Goal: Task Accomplishment & Management: Manage account settings

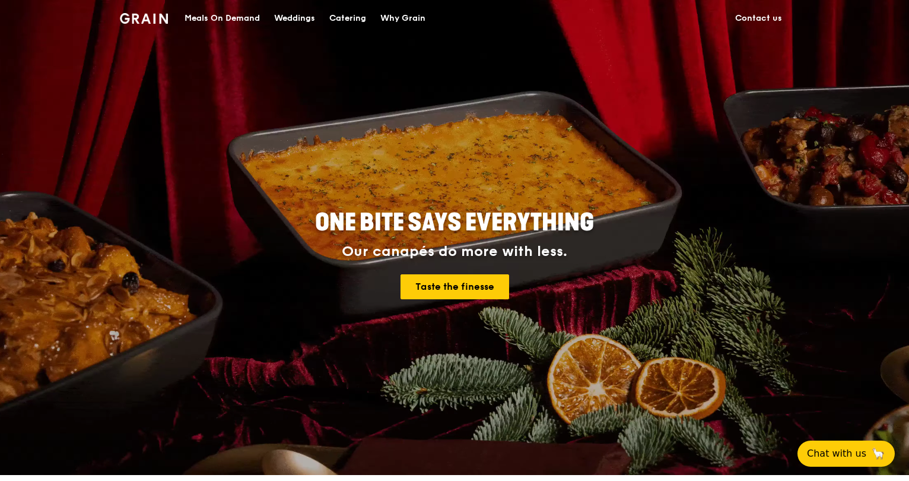
click at [757, 16] on link "Contact us" at bounding box center [758, 19] width 61 height 36
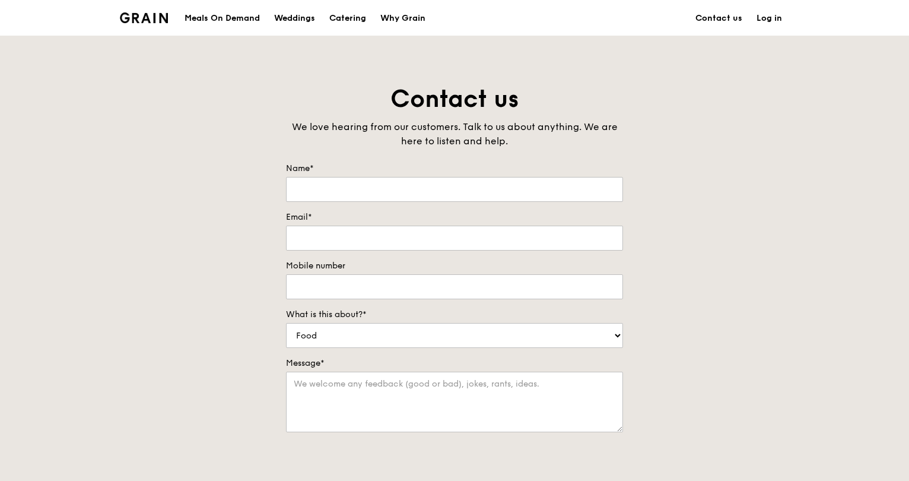
click at [764, 18] on link "Log in" at bounding box center [770, 19] width 40 height 36
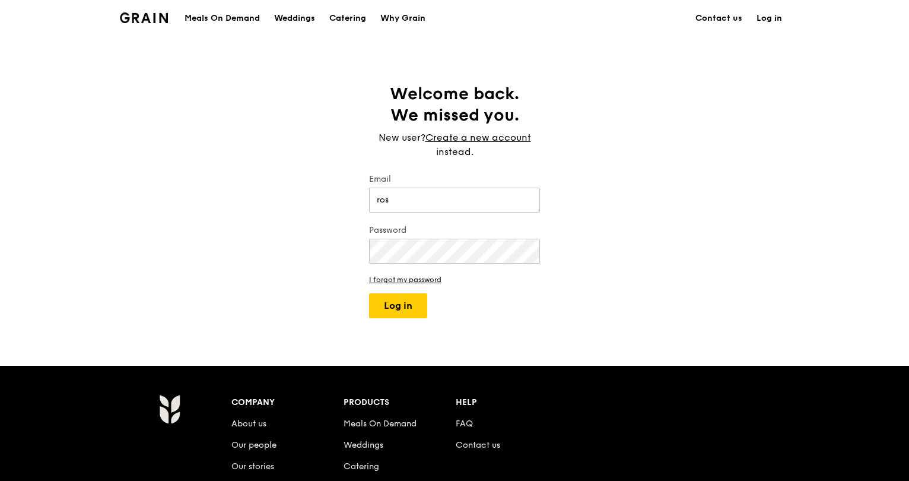
type input "ros2319yan@gmail.com"
click at [394, 307] on button "Log in" at bounding box center [398, 305] width 58 height 25
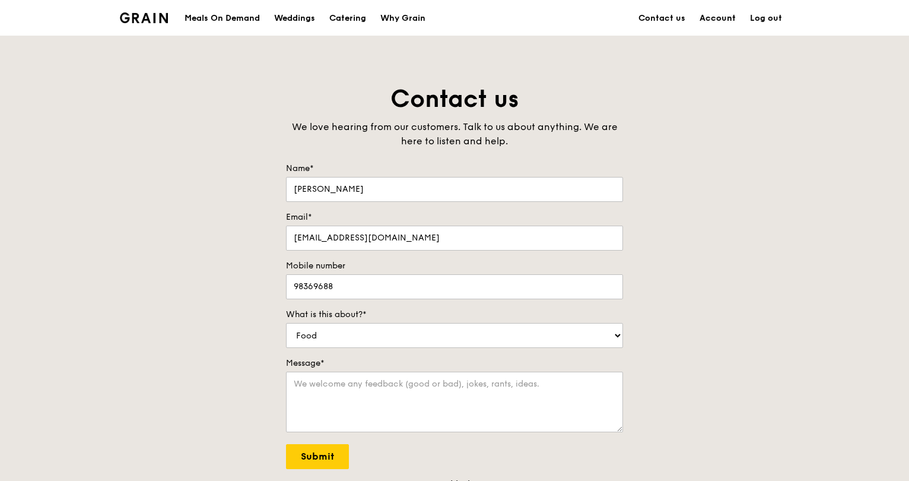
click at [710, 15] on link "Account" at bounding box center [718, 19] width 50 height 36
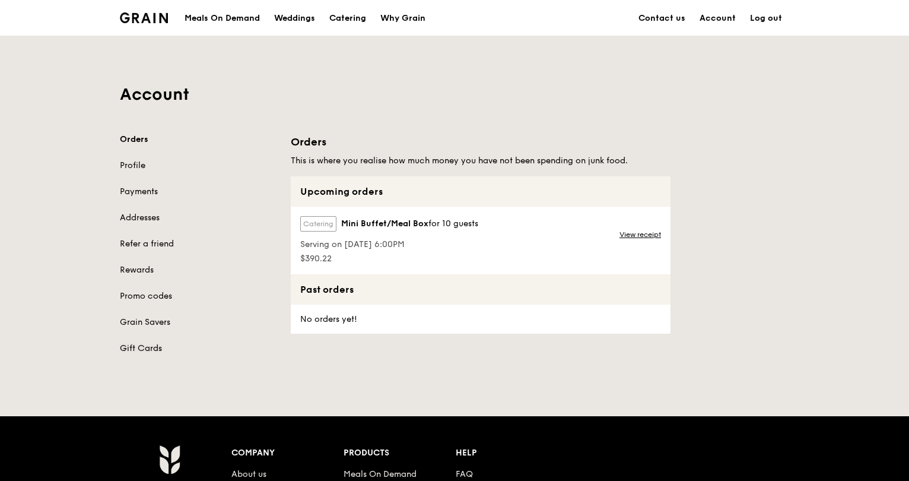
click at [144, 347] on link "Gift Cards" at bounding box center [198, 348] width 157 height 12
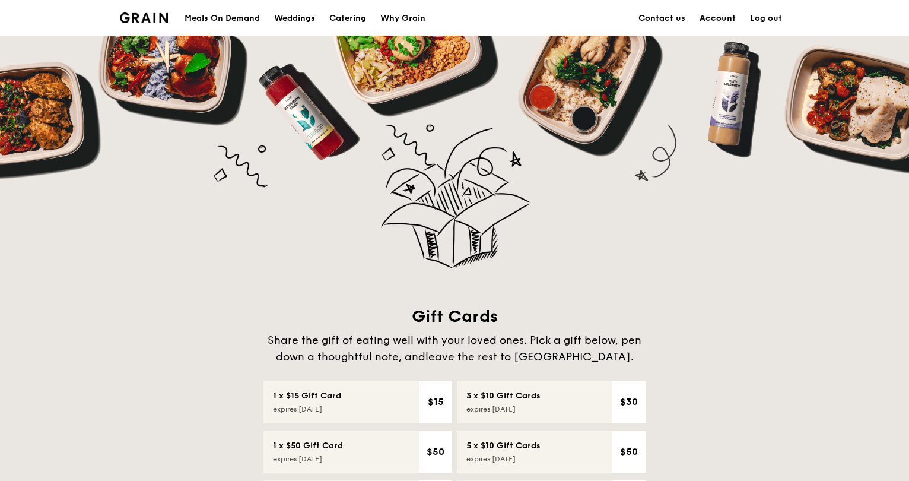
click at [718, 16] on link "Account" at bounding box center [718, 19] width 50 height 36
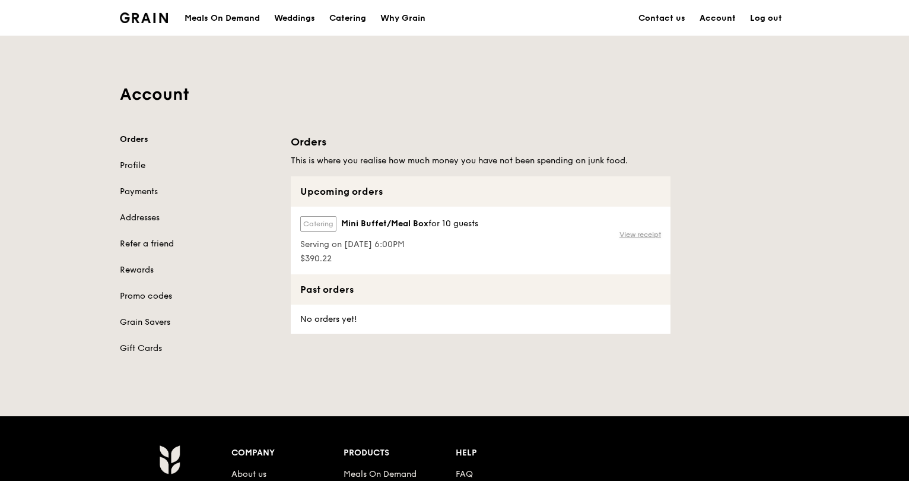
click at [622, 233] on link "View receipt" at bounding box center [641, 234] width 42 height 9
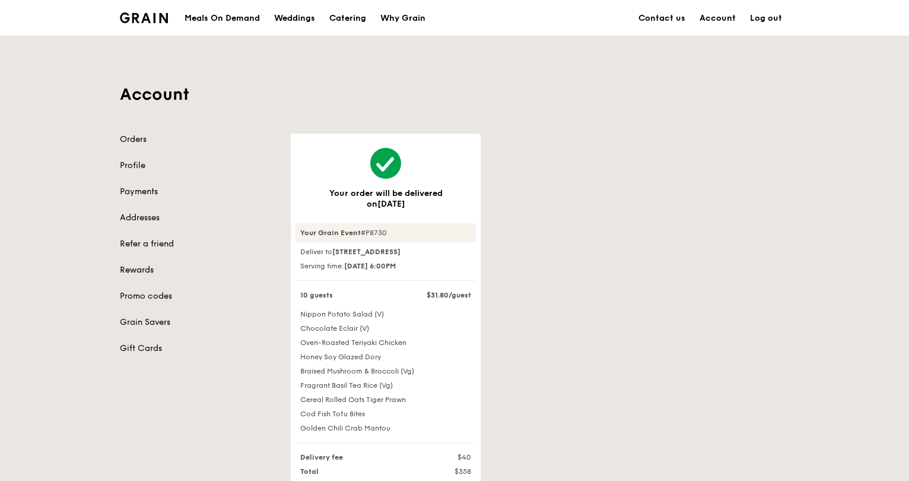
click at [131, 271] on link "Rewards" at bounding box center [198, 270] width 157 height 12
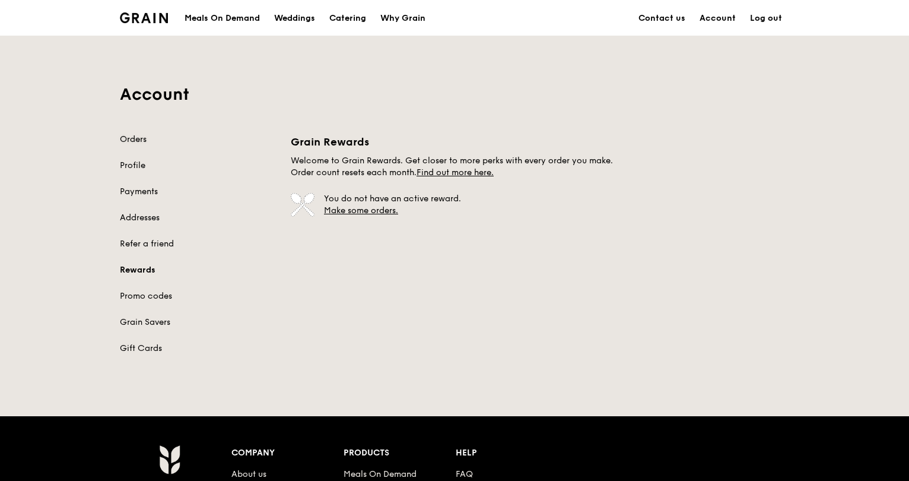
click at [138, 139] on link "Orders" at bounding box center [198, 140] width 157 height 12
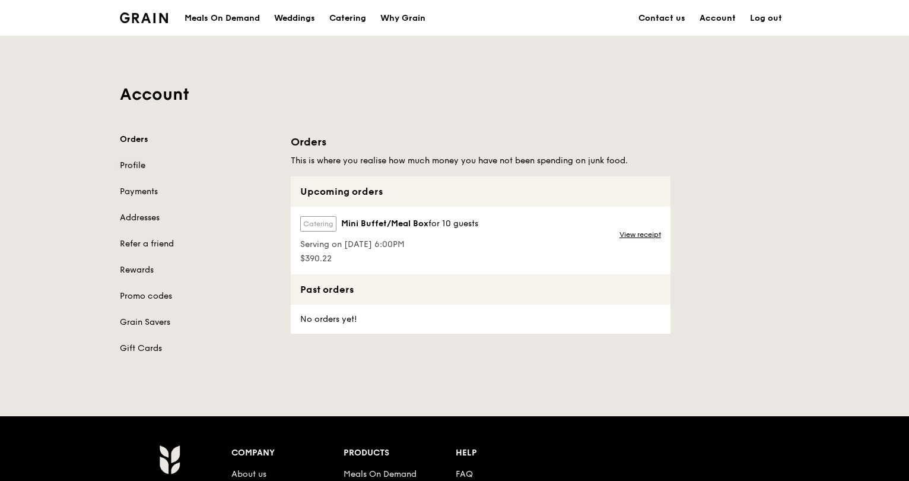
click at [129, 166] on link "Profile" at bounding box center [198, 166] width 157 height 12
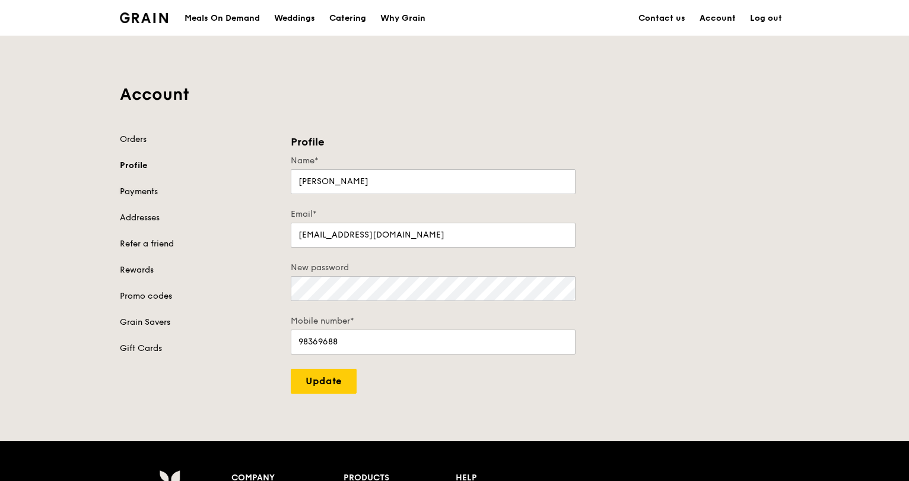
click at [144, 189] on link "Payments" at bounding box center [198, 192] width 157 height 12
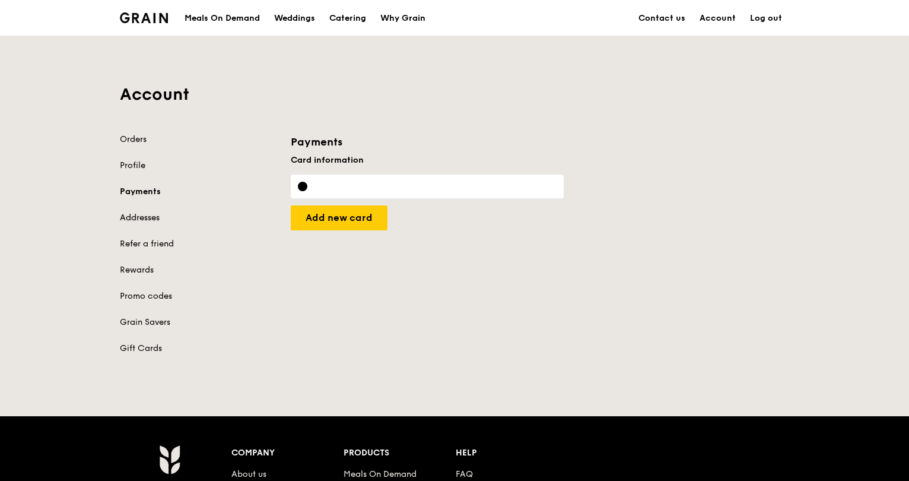
click at [147, 218] on link "Addresses" at bounding box center [198, 218] width 157 height 12
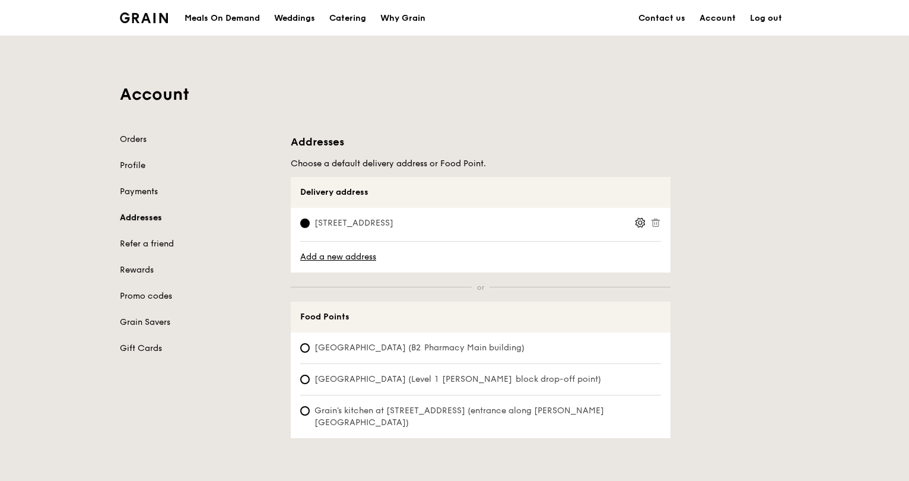
scroll to position [59, 0]
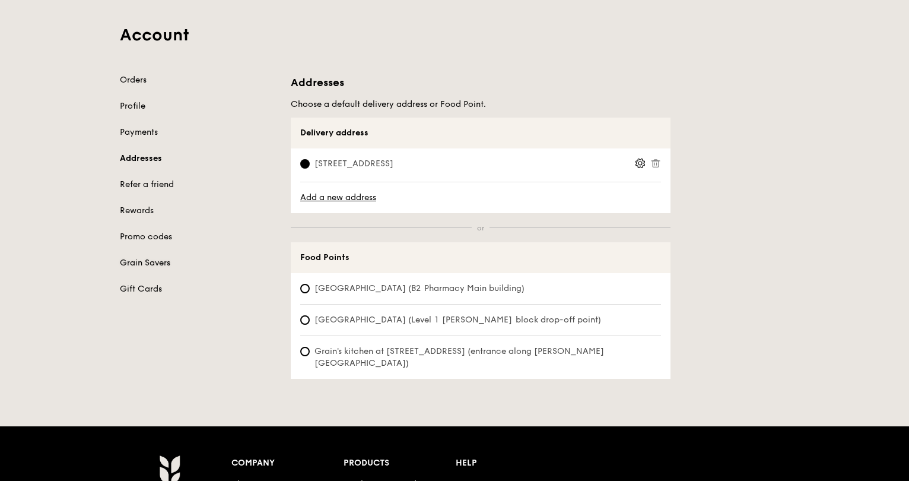
click at [133, 265] on link "Grain Savers" at bounding box center [198, 263] width 157 height 12
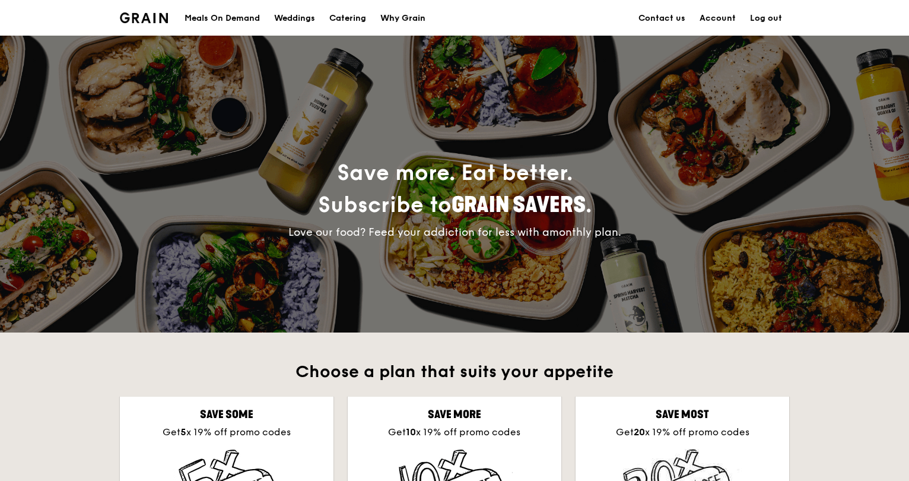
click at [411, 18] on div "Why Grain" at bounding box center [402, 19] width 45 height 36
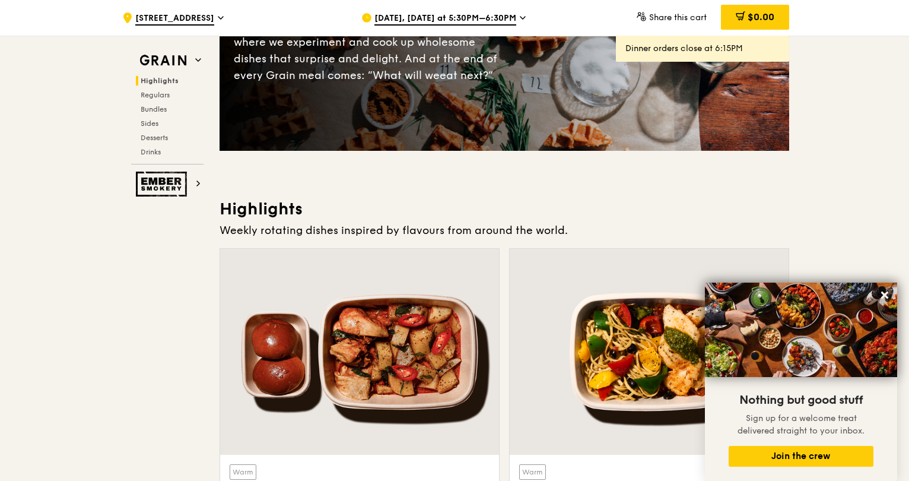
scroll to position [178, 0]
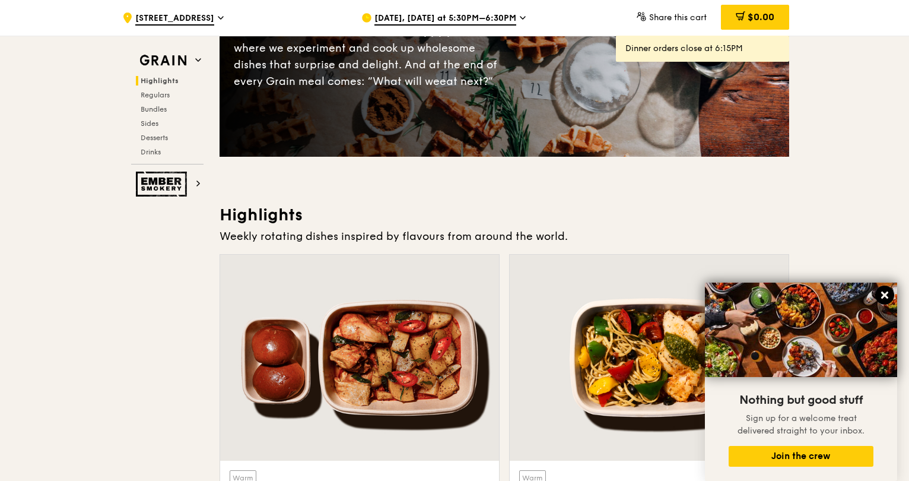
click at [884, 290] on icon at bounding box center [885, 295] width 11 height 11
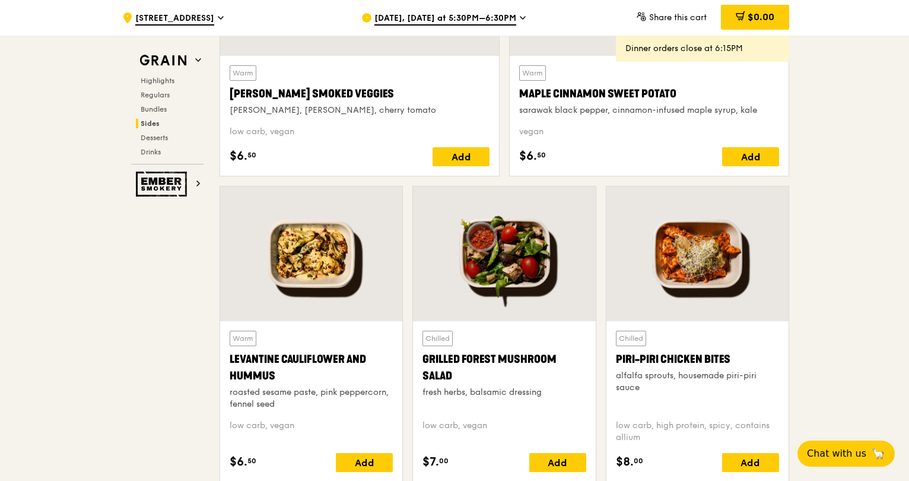
scroll to position [2908, 0]
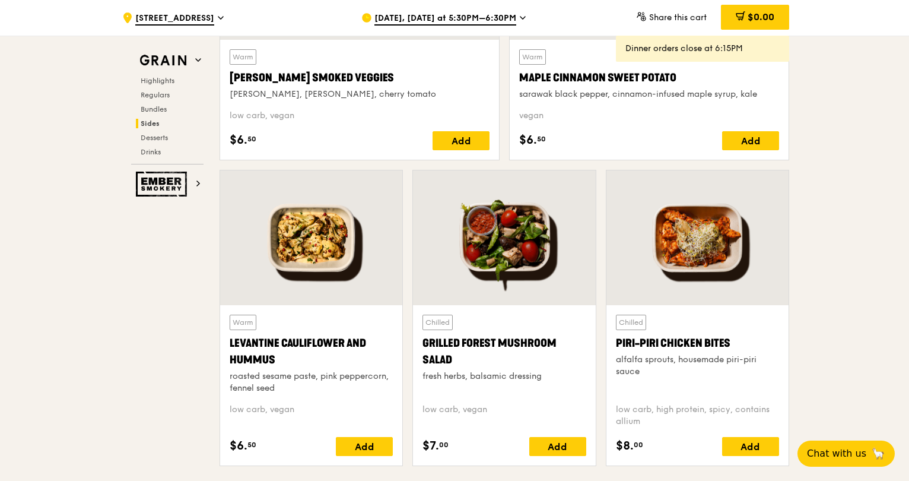
click at [261, 339] on div "Levantine Cauliflower and Hummus" at bounding box center [311, 351] width 163 height 33
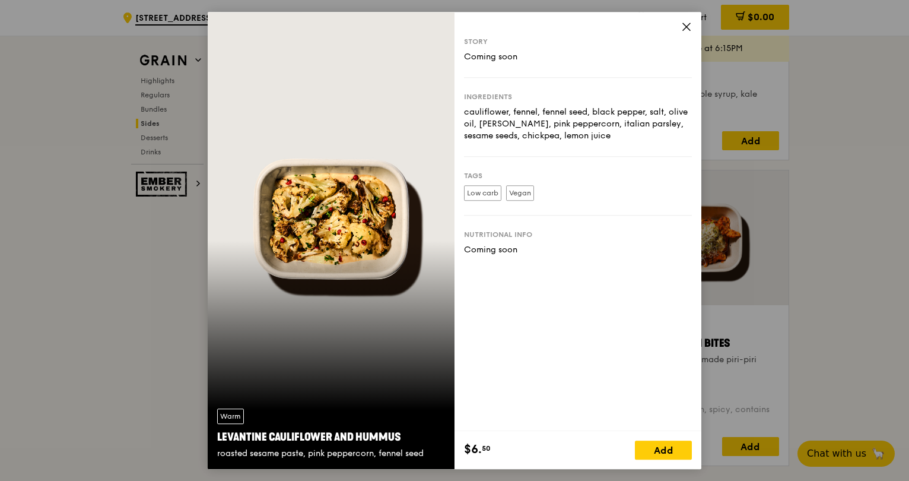
click at [682, 26] on icon at bounding box center [686, 26] width 11 height 11
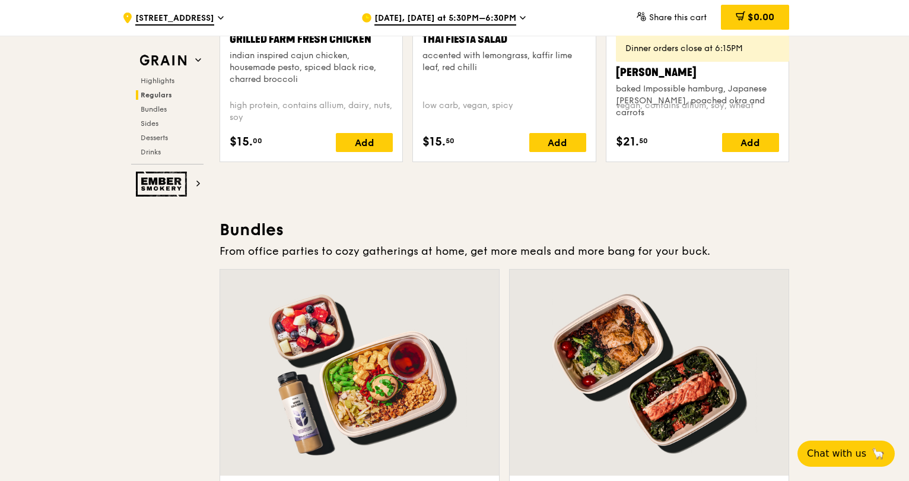
scroll to position [1365, 0]
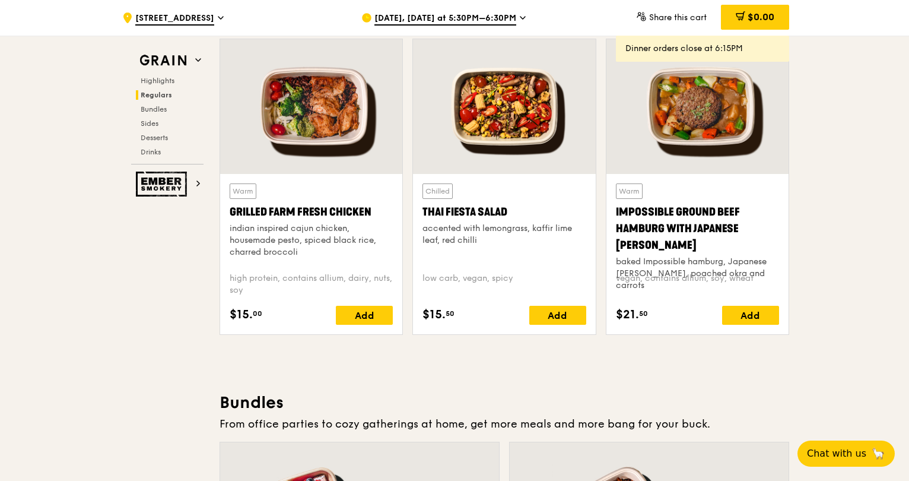
click at [520, 20] on icon at bounding box center [523, 17] width 6 height 11
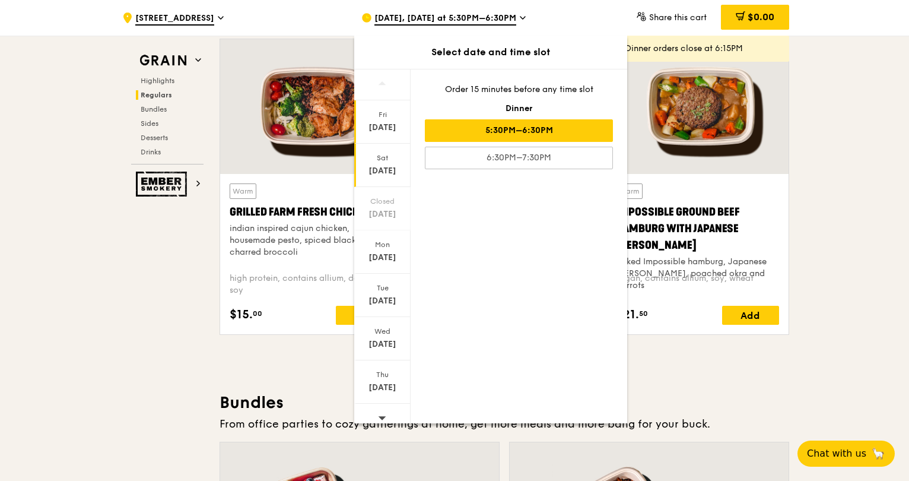
click at [382, 165] on div "[DATE]" at bounding box center [382, 171] width 53 height 12
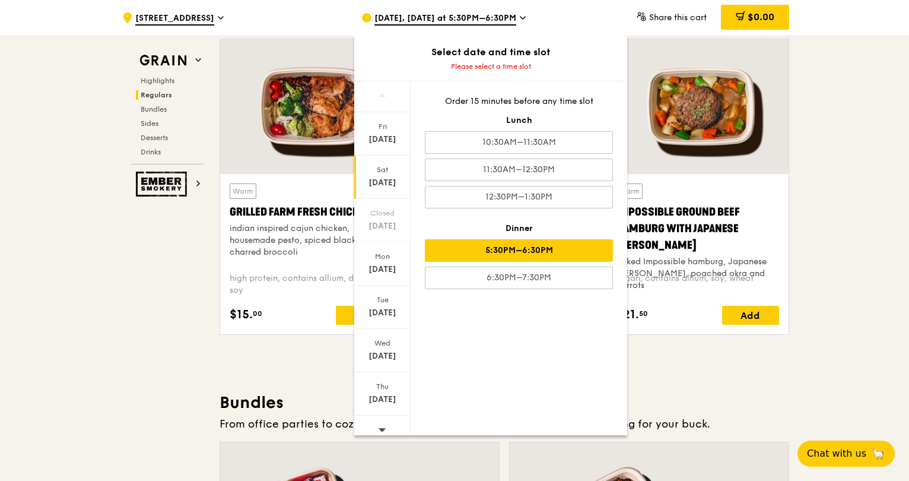
click at [494, 247] on div "5:30PM–6:30PM" at bounding box center [519, 250] width 188 height 23
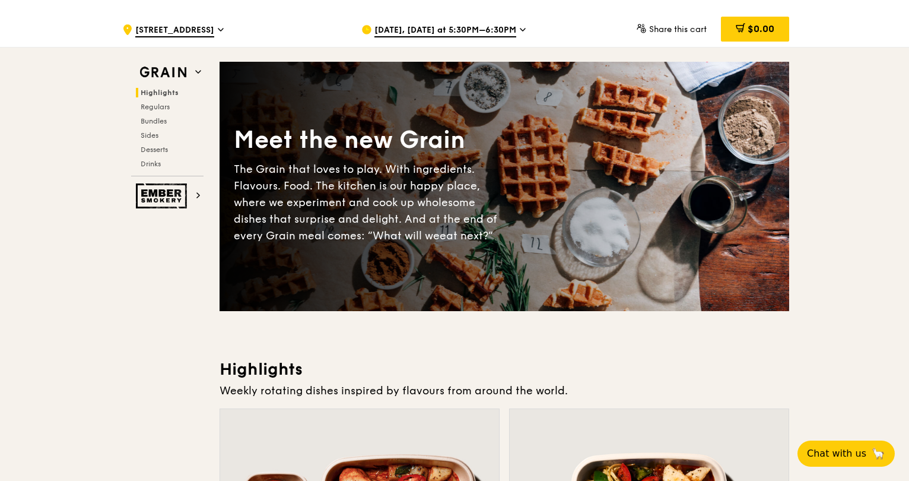
scroll to position [0, 0]
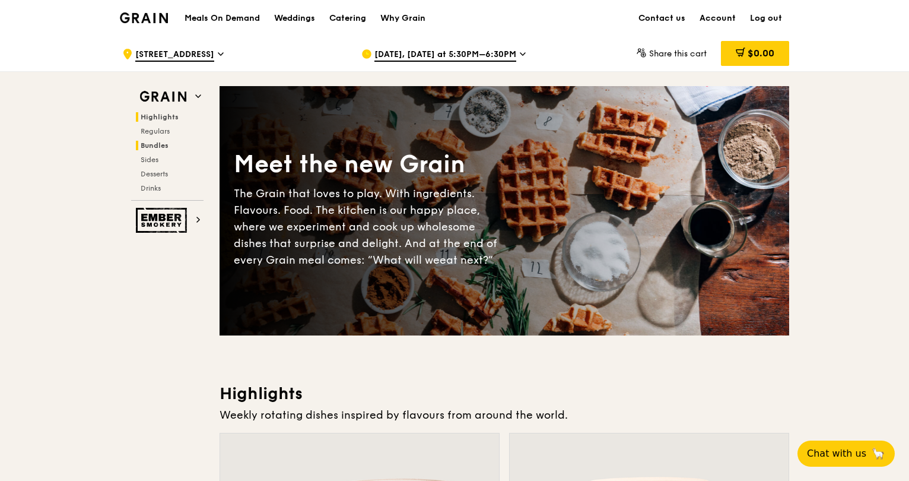
click at [156, 143] on span "Bundles" at bounding box center [155, 145] width 28 height 8
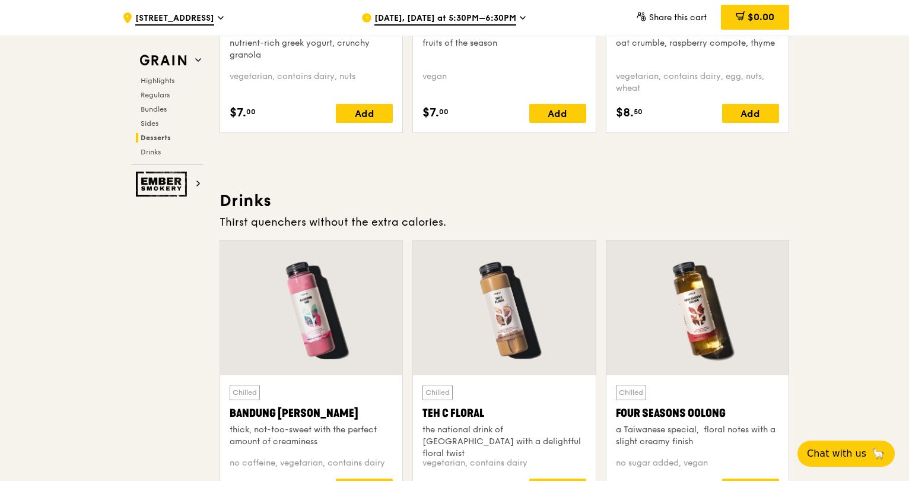
scroll to position [3667, 0]
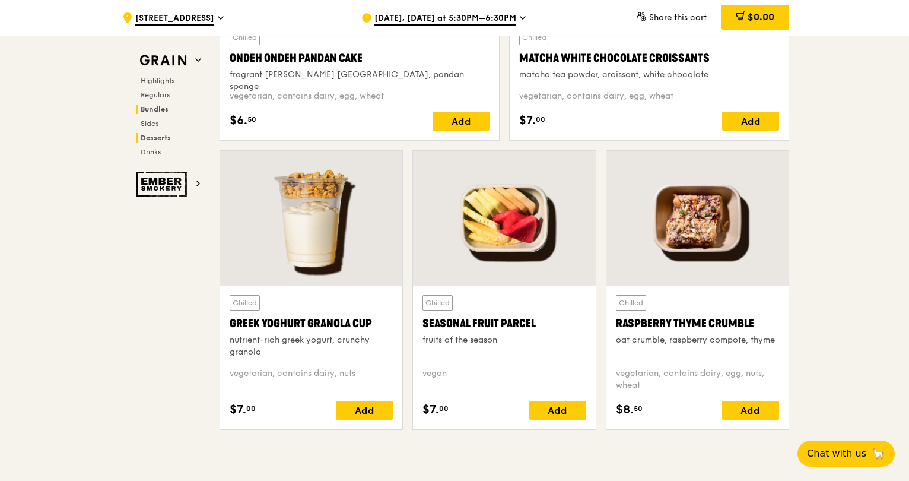
click at [154, 109] on span "Bundles" at bounding box center [155, 109] width 28 height 8
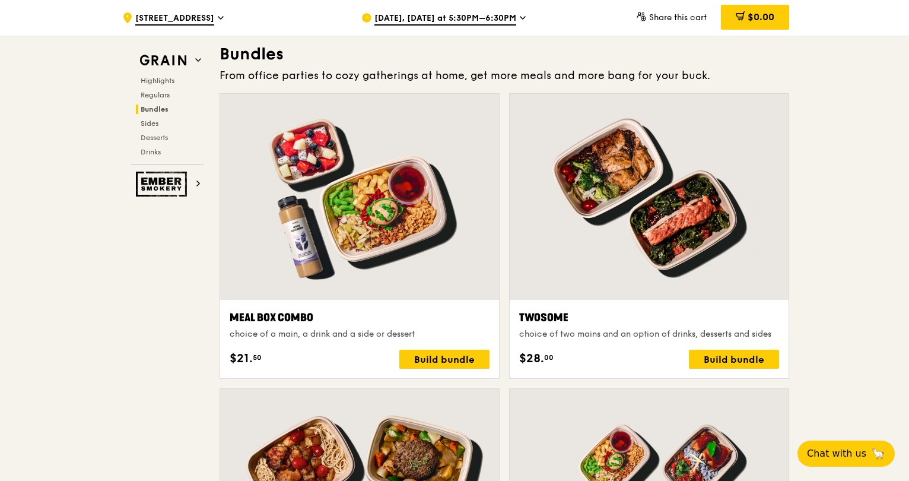
scroll to position [1709, 0]
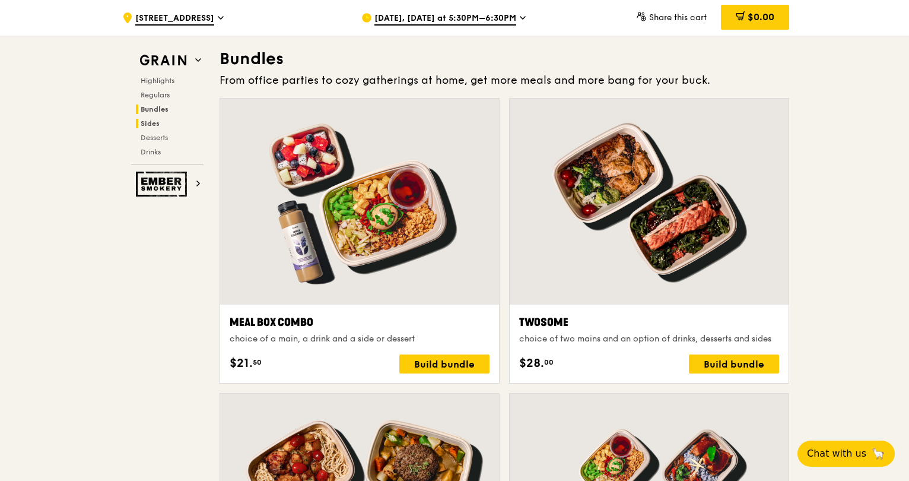
click at [142, 123] on span "Sides" at bounding box center [150, 123] width 19 height 8
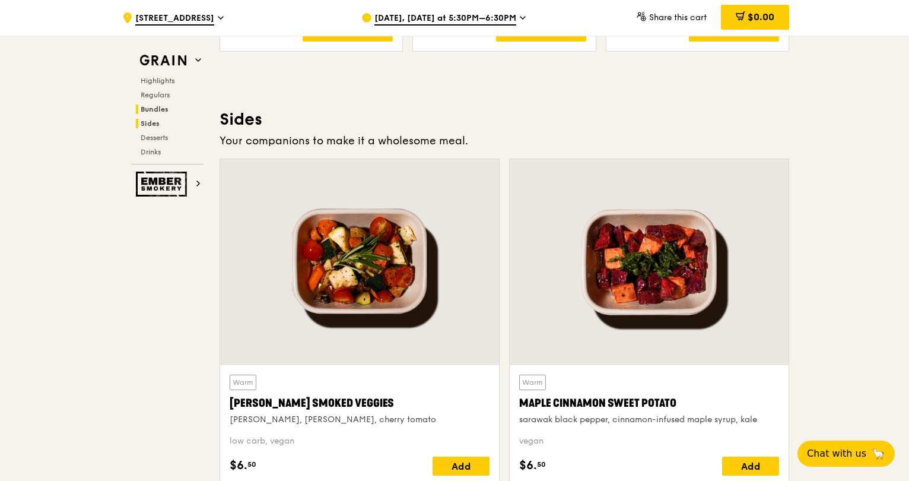
scroll to position [2642, 0]
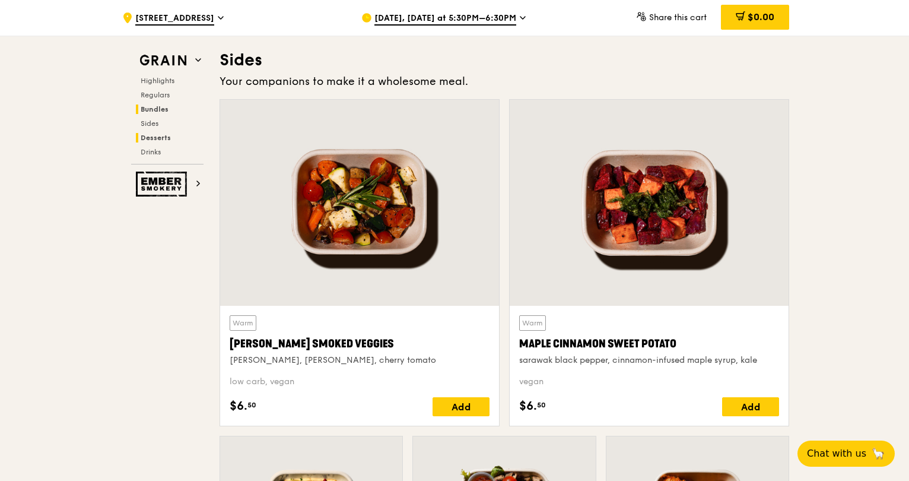
click at [157, 138] on span "Desserts" at bounding box center [156, 138] width 30 height 8
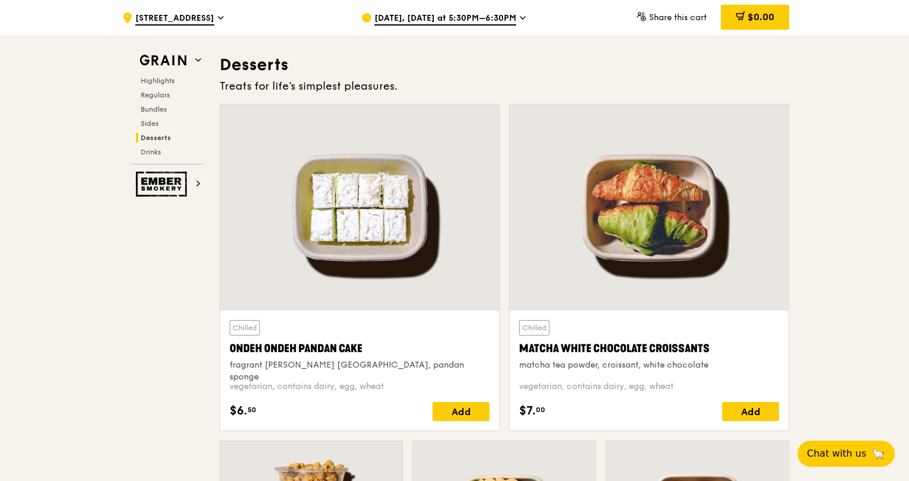
scroll to position [3382, 0]
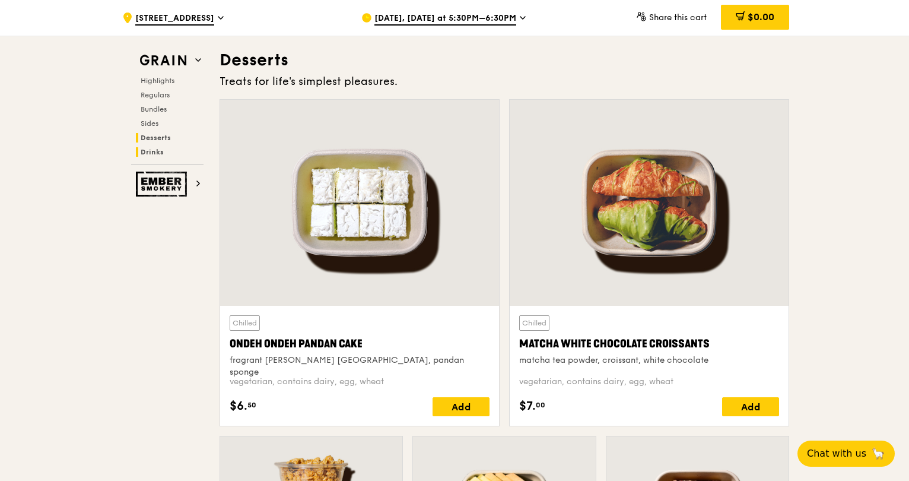
click at [155, 148] on span "Drinks" at bounding box center [152, 152] width 23 height 8
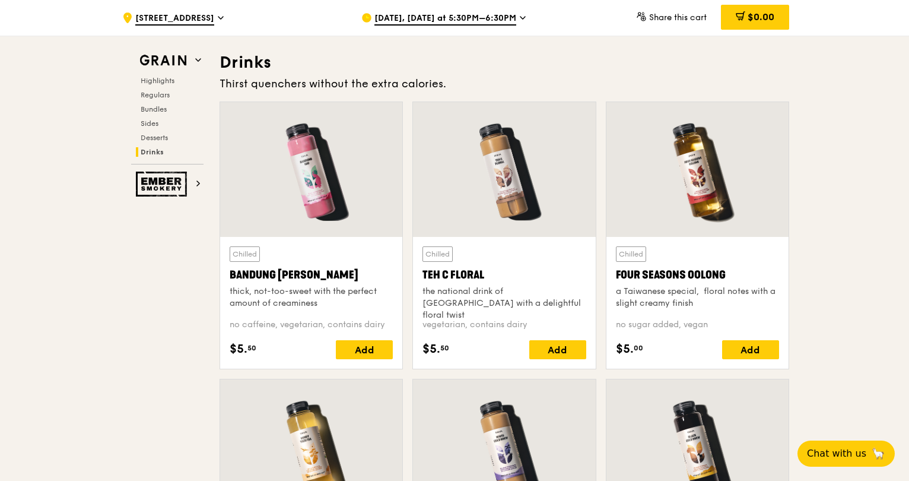
scroll to position [4104, 0]
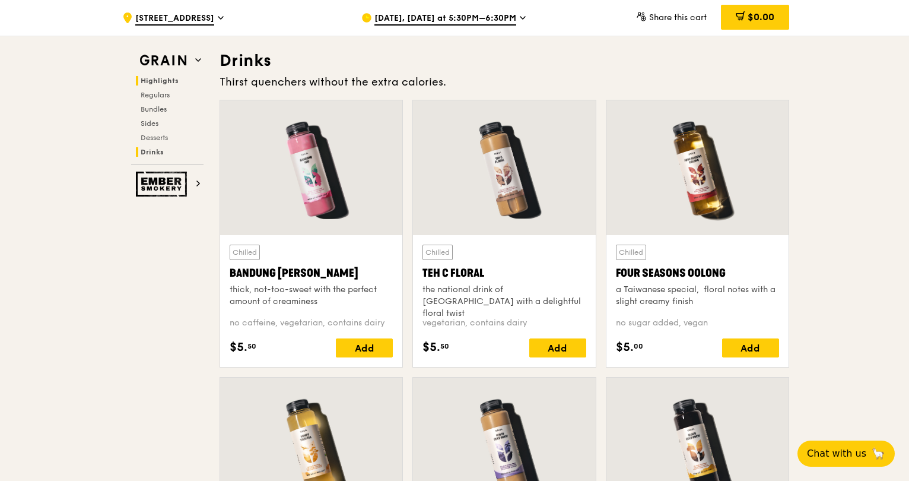
click at [150, 80] on span "Highlights" at bounding box center [160, 81] width 38 height 8
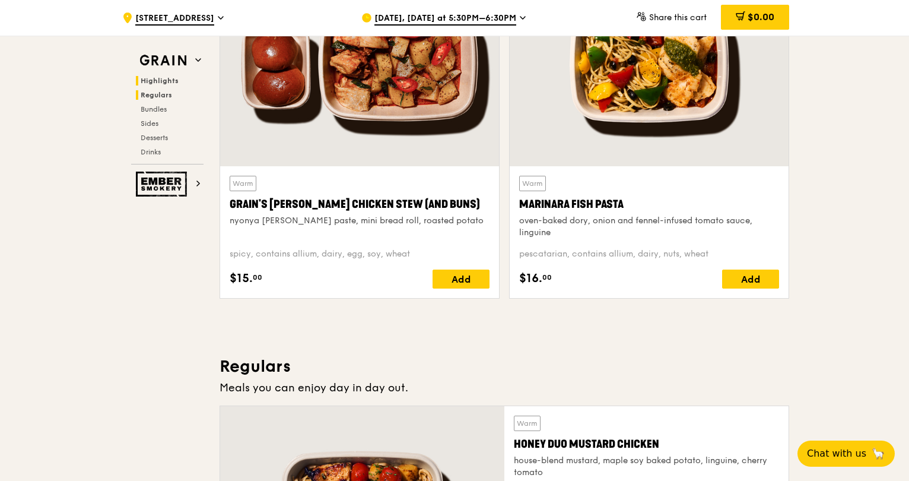
scroll to position [335, 0]
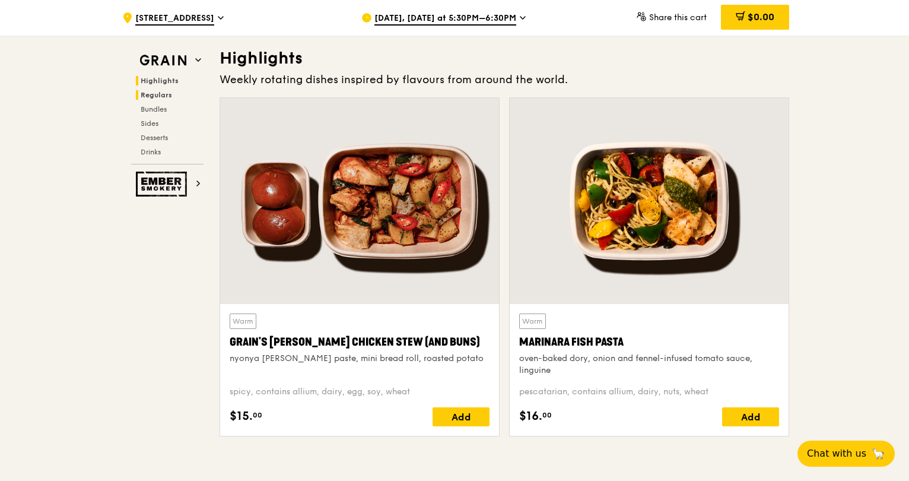
click at [150, 92] on span "Regulars" at bounding box center [156, 95] width 31 height 8
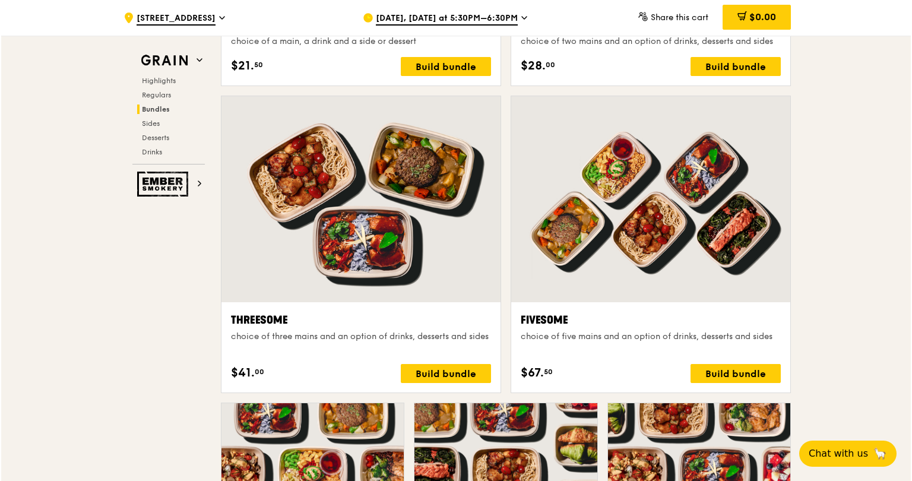
scroll to position [2027, 0]
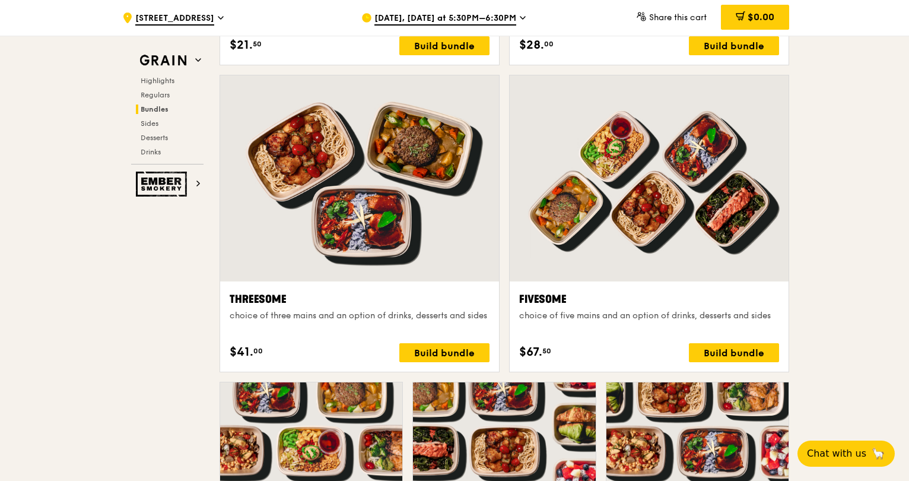
click at [386, 224] on div at bounding box center [359, 178] width 279 height 206
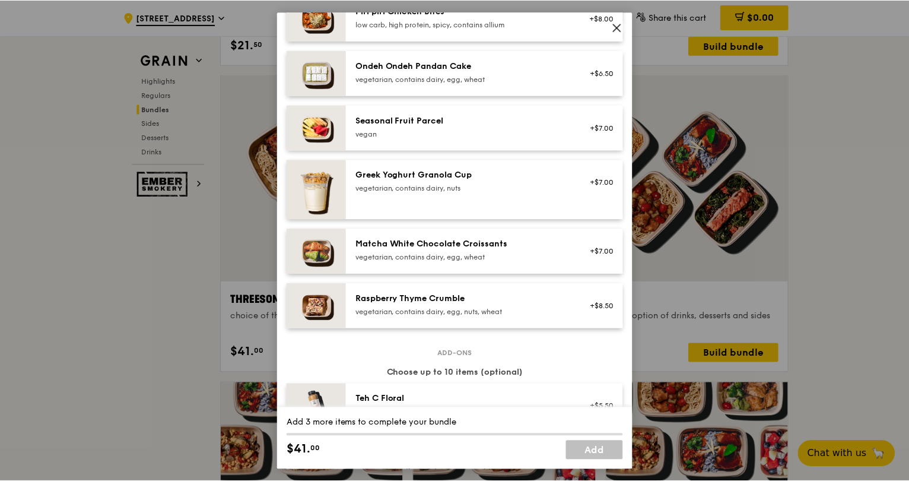
scroll to position [950, 0]
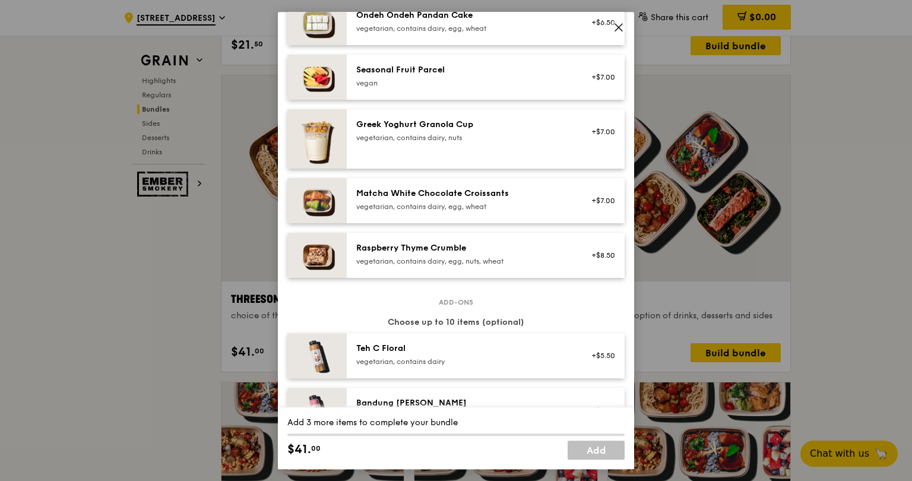
click at [617, 24] on icon at bounding box center [618, 27] width 11 height 11
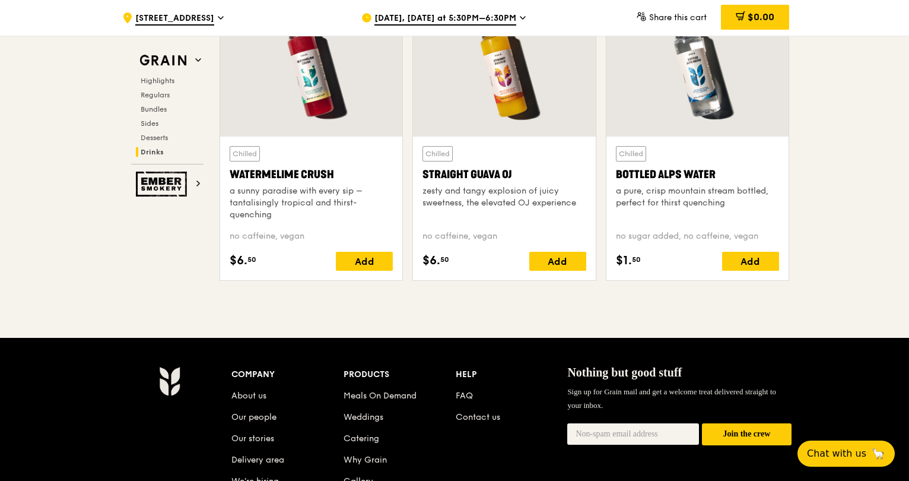
scroll to position [4816, 0]
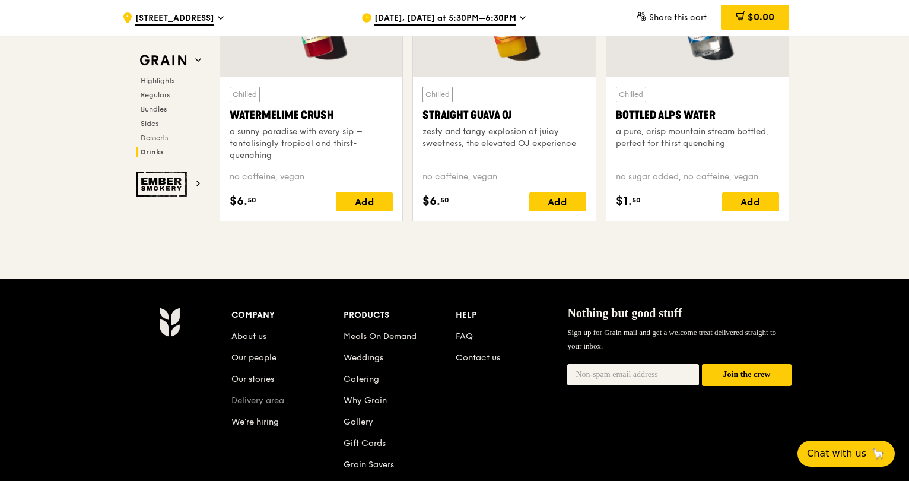
click at [247, 398] on link "Delivery area" at bounding box center [257, 400] width 53 height 10
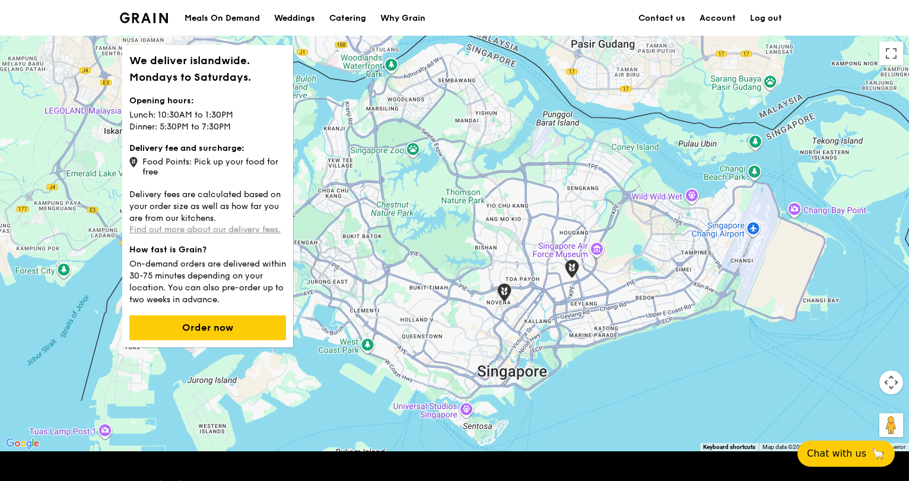
click at [193, 228] on link "Find out more about our delivery fees." at bounding box center [204, 229] width 151 height 10
click at [235, 18] on div "Meals On Demand" at bounding box center [222, 19] width 75 height 36
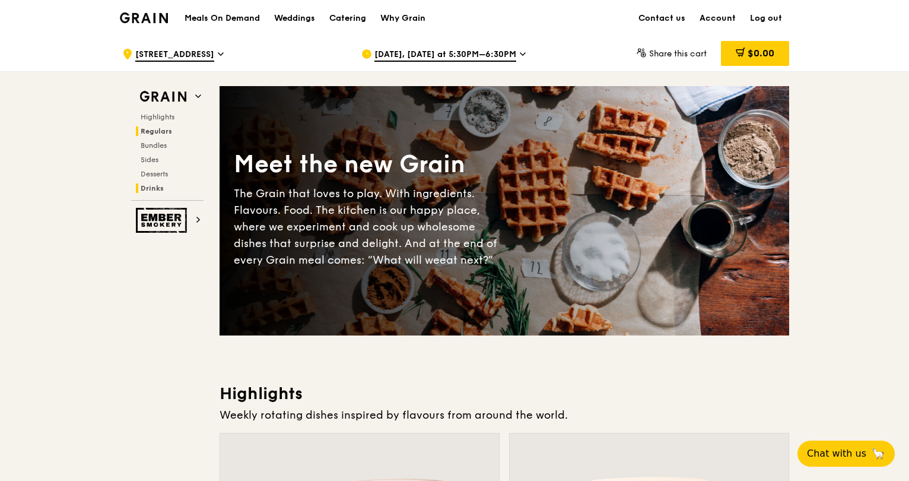
click at [161, 131] on span "Regulars" at bounding box center [156, 131] width 31 height 8
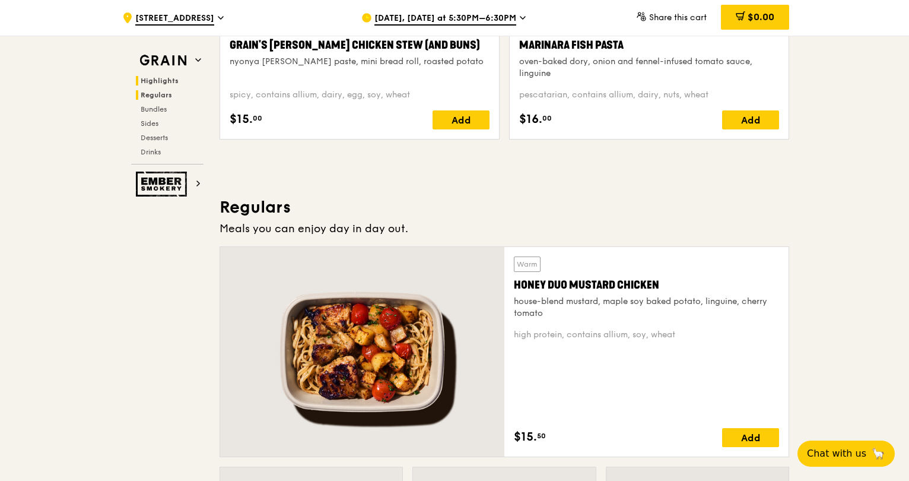
scroll to position [780, 0]
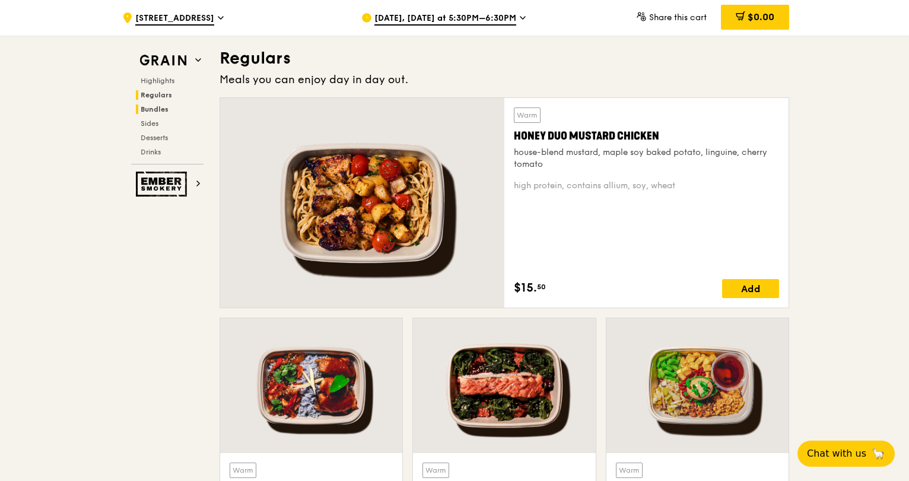
click at [164, 108] on span "Bundles" at bounding box center [155, 109] width 28 height 8
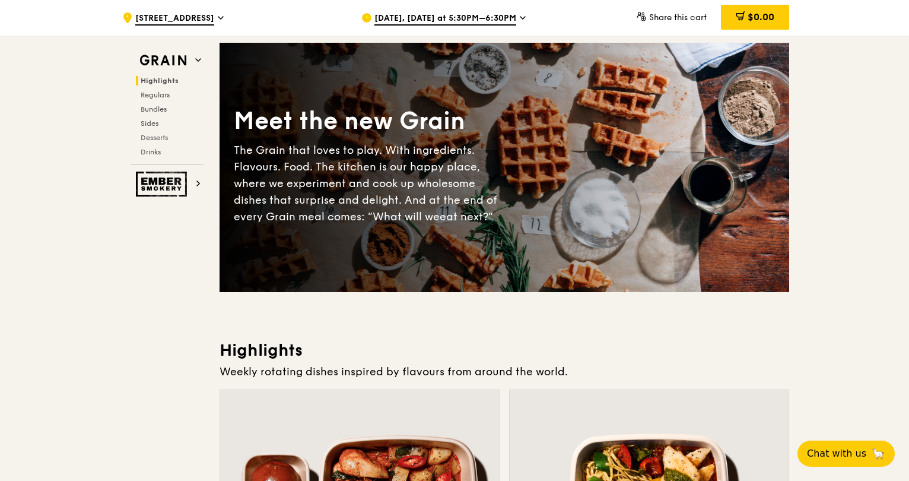
scroll to position [0, 0]
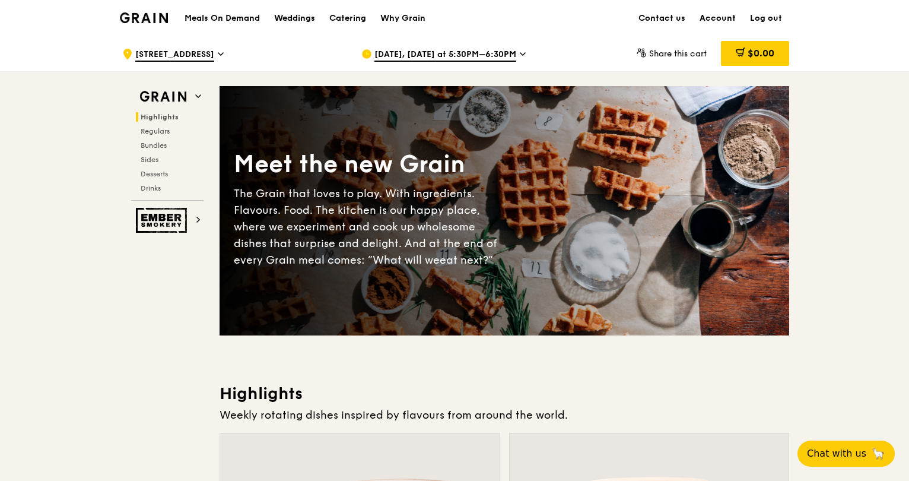
click at [300, 18] on div "Weddings" at bounding box center [294, 19] width 41 height 36
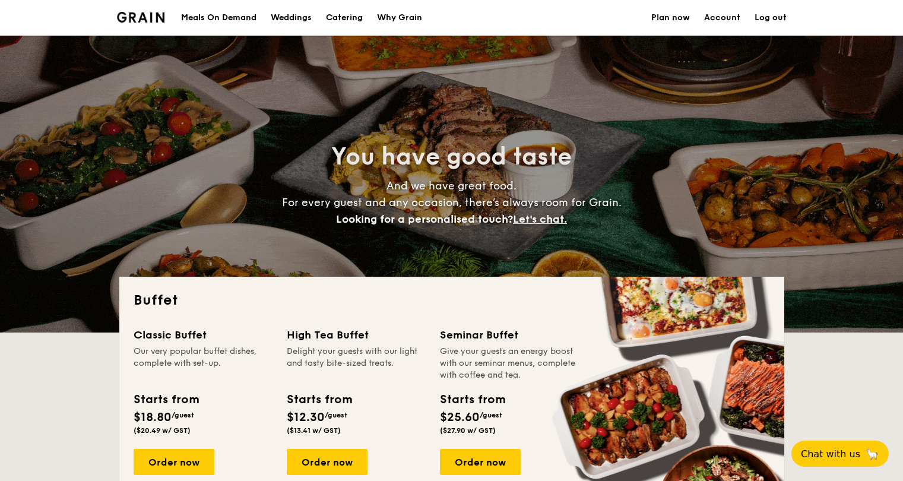
select select
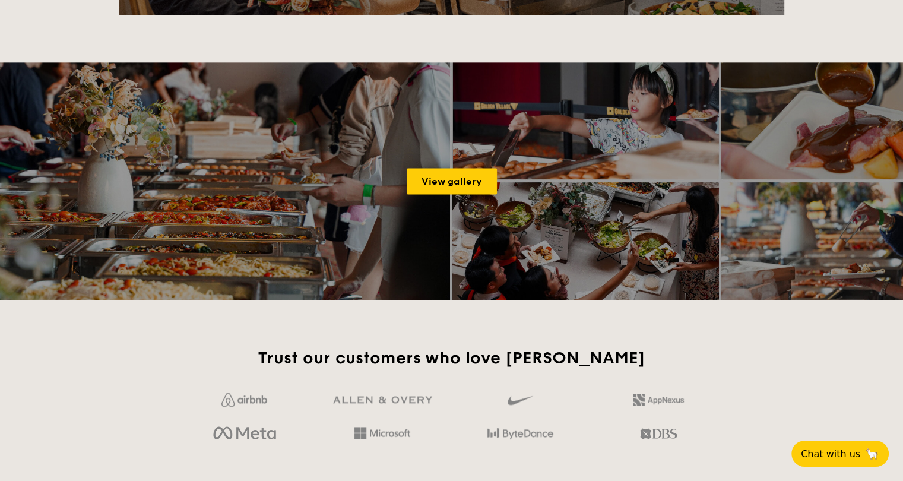
scroll to position [1543, 0]
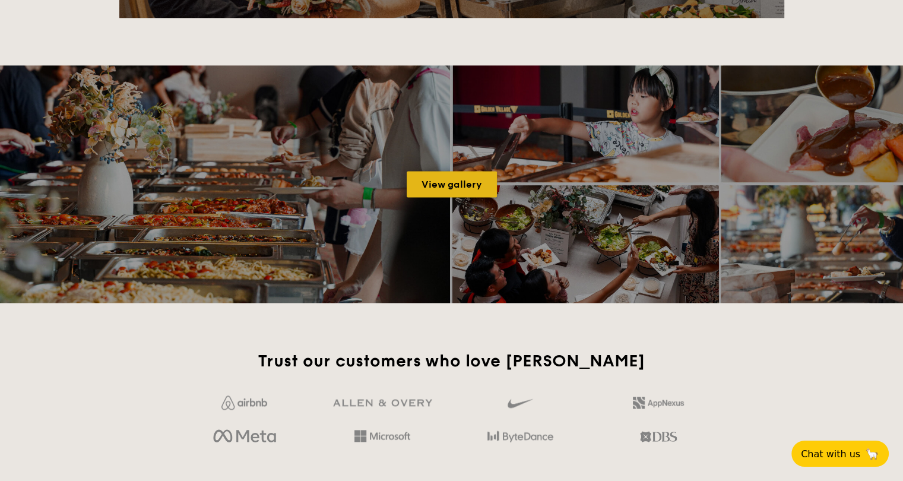
click at [448, 185] on link "View gallery" at bounding box center [452, 184] width 90 height 26
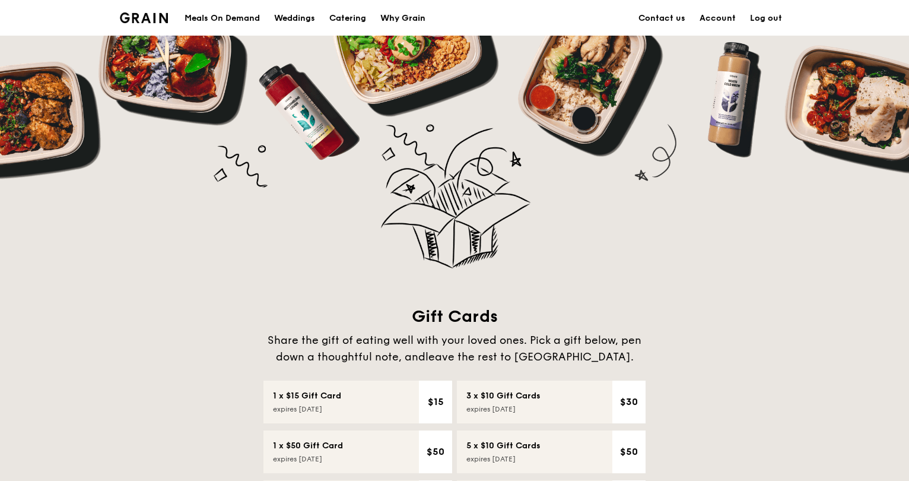
click at [415, 21] on div "Why Grain" at bounding box center [402, 19] width 45 height 36
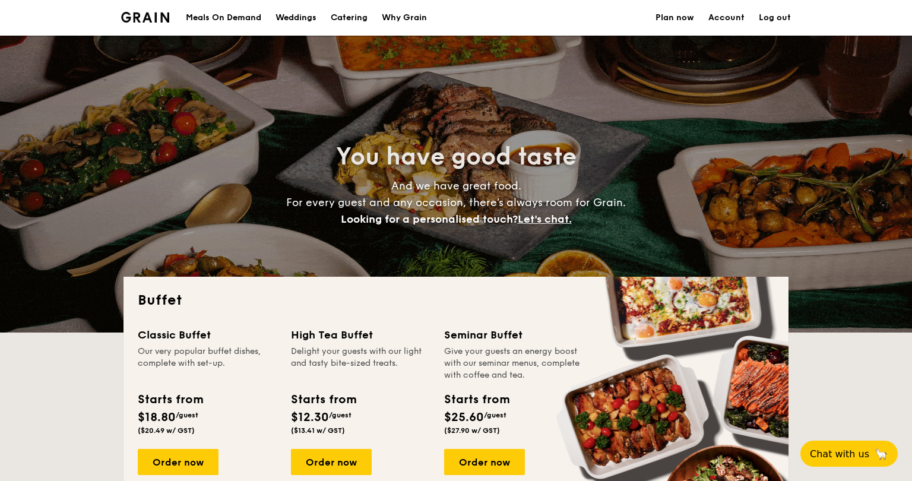
select select
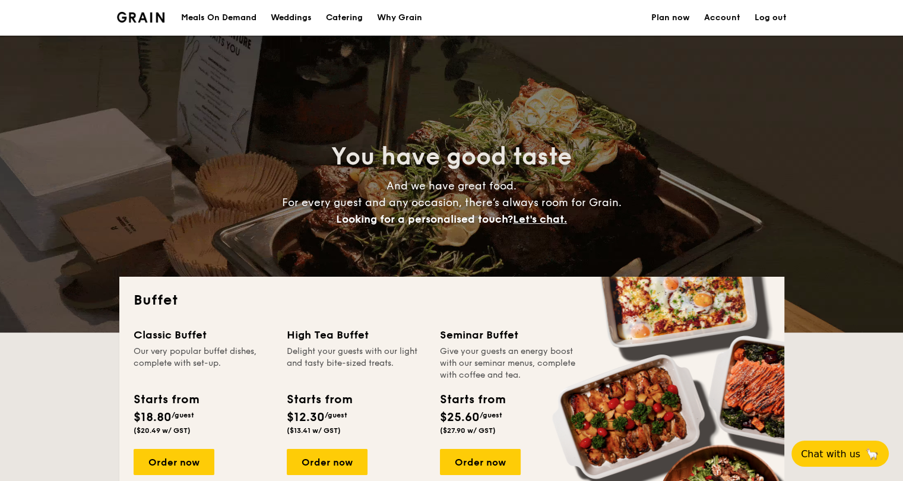
click at [209, 18] on div "Meals On Demand" at bounding box center [218, 18] width 75 height 36
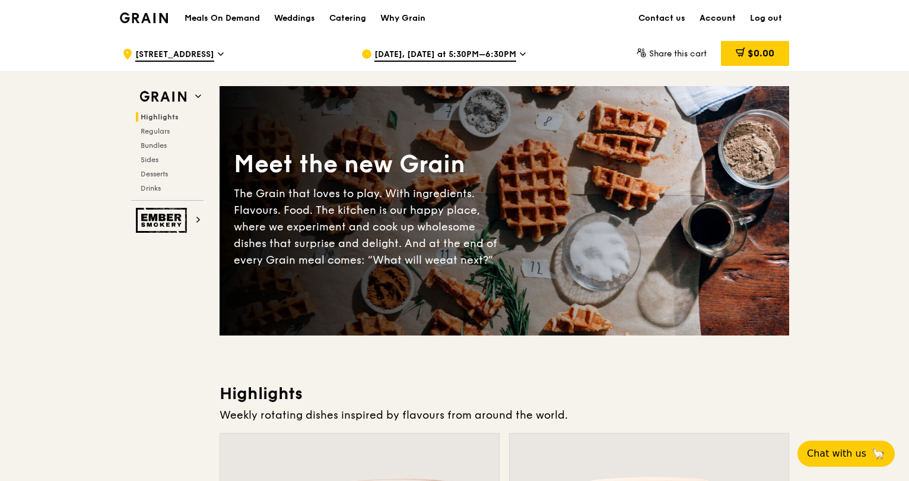
click at [726, 15] on link "Account" at bounding box center [718, 19] width 50 height 36
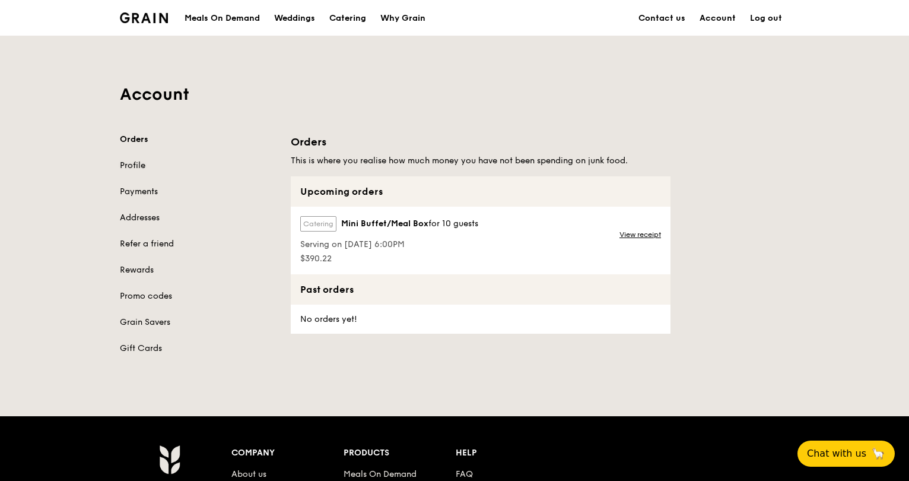
click at [132, 160] on link "Profile" at bounding box center [198, 166] width 157 height 12
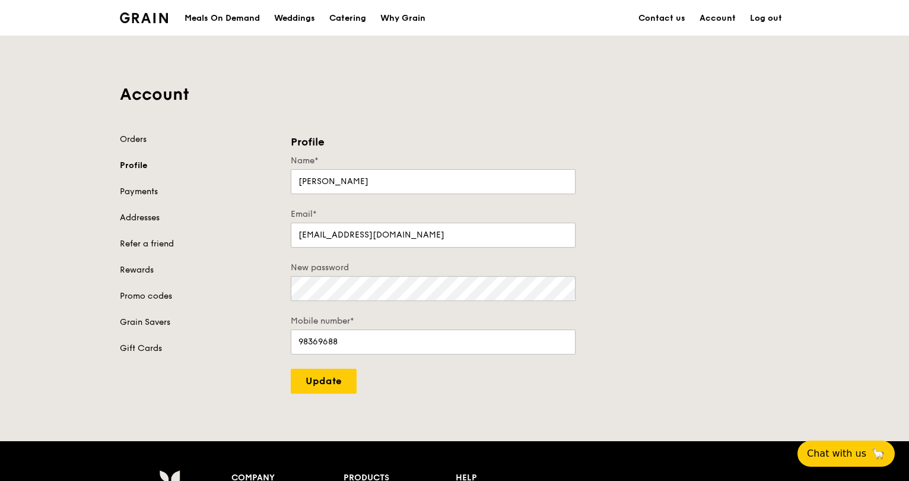
click at [763, 18] on link "Log out" at bounding box center [766, 19] width 46 height 36
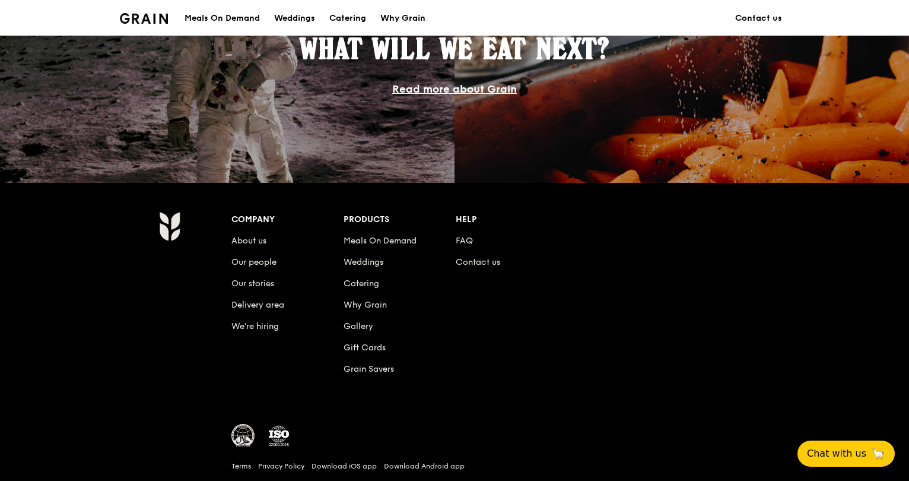
scroll to position [1103, 0]
